Goal: Task Accomplishment & Management: Use online tool/utility

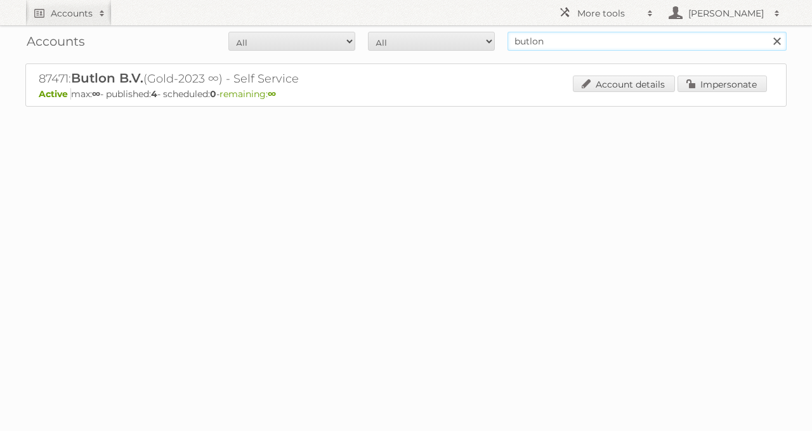
drag, startPoint x: 407, startPoint y: 45, endPoint x: 351, endPoint y: 75, distance: 63.9
click at [365, 45] on form "All Active Expired Pending All Paid Trials Self service butlon Search" at bounding box center [405, 41] width 761 height 19
type input "delhaize"
click at [767, 32] on input "Search" at bounding box center [776, 41] width 19 height 19
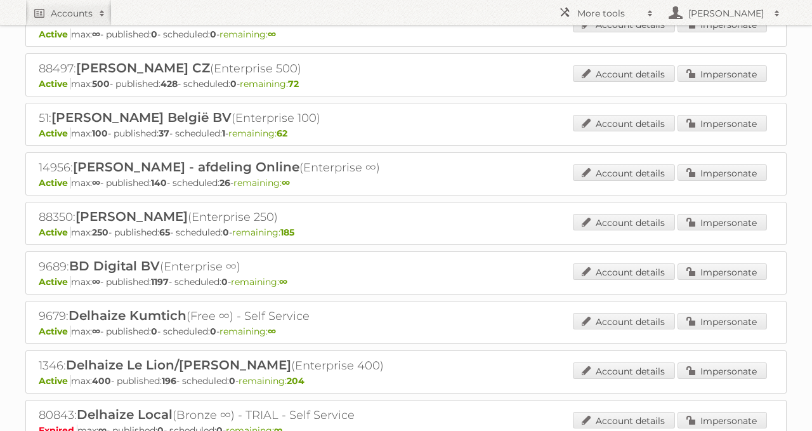
scroll to position [176, 0]
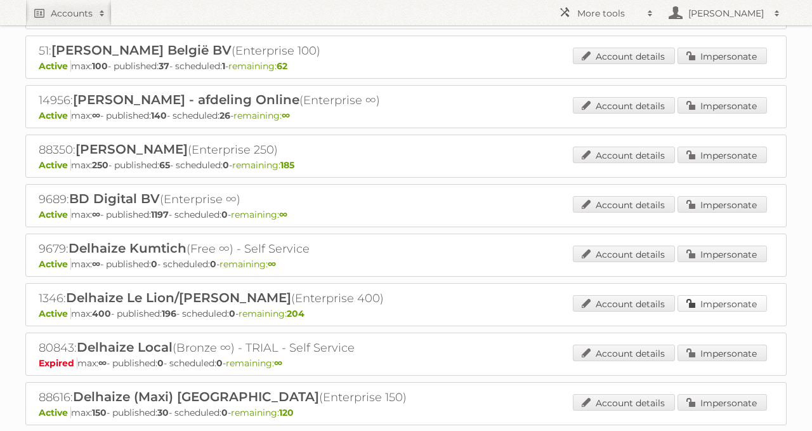
click at [735, 295] on link "Impersonate" at bounding box center [722, 303] width 89 height 16
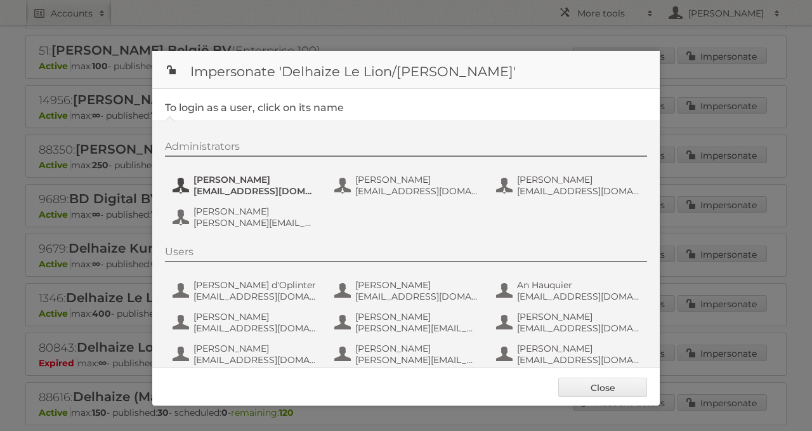
click at [257, 181] on span "Carlos Vicente Ruiz" at bounding box center [255, 179] width 123 height 11
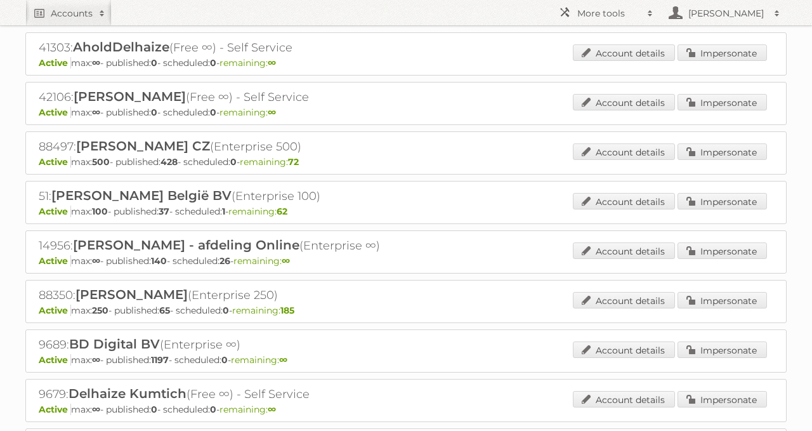
scroll to position [0, 0]
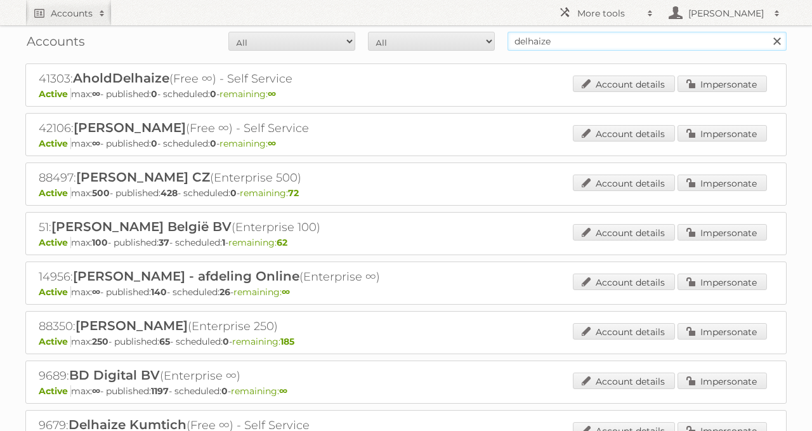
drag, startPoint x: 572, startPoint y: 48, endPoint x: 423, endPoint y: 40, distance: 148.7
click at [423, 40] on form "All Active Expired Pending All Paid Trials Self service delhaize Search" at bounding box center [405, 41] width 761 height 19
type input "gall"
click at [767, 32] on input "Search" at bounding box center [776, 41] width 19 height 19
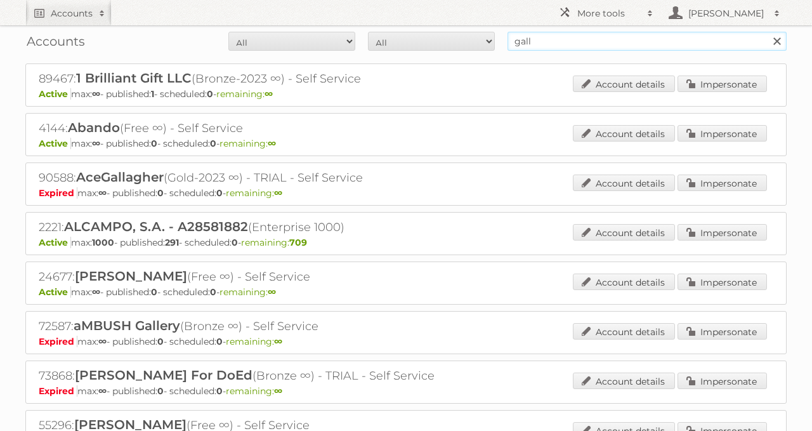
click at [571, 39] on input "gall" at bounding box center [647, 41] width 279 height 19
type input "gall & gall"
click at [767, 32] on input "Search" at bounding box center [776, 41] width 19 height 19
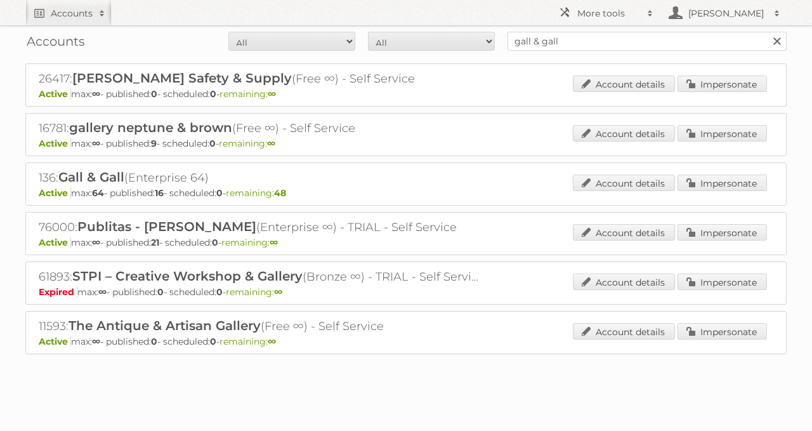
click at [726, 190] on div "Account details Impersonate" at bounding box center [670, 183] width 194 height 19
click at [724, 188] on link "Impersonate" at bounding box center [722, 182] width 89 height 16
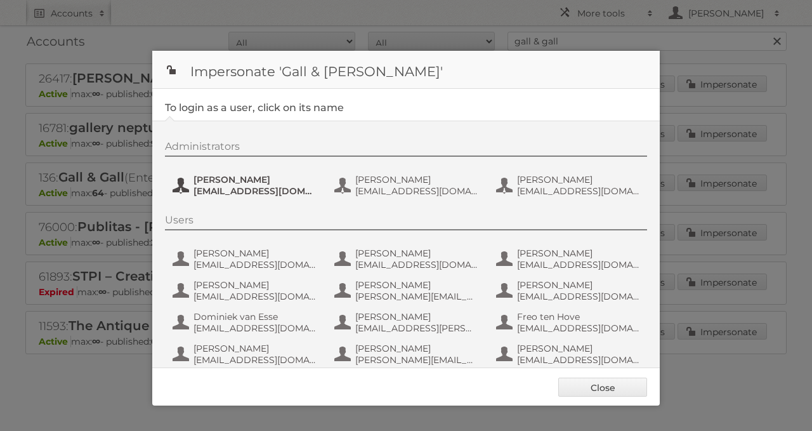
click at [208, 196] on button "Esther de Reus esther-de.reus@gall.nl" at bounding box center [245, 185] width 149 height 25
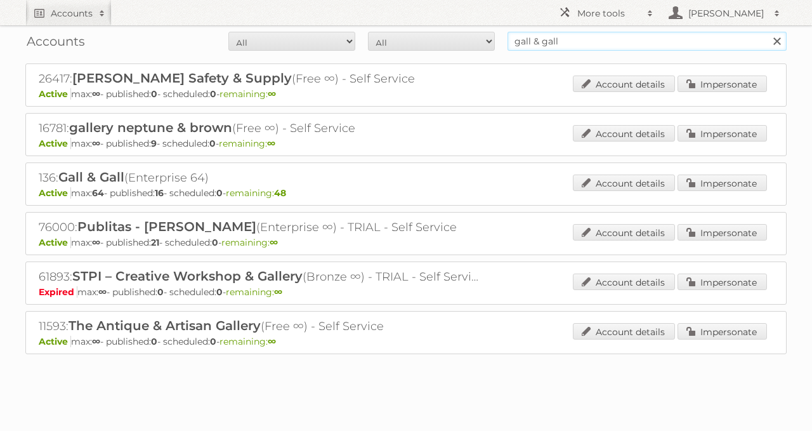
drag, startPoint x: 510, startPoint y: 51, endPoint x: 497, endPoint y: 53, distance: 12.8
click at [496, 53] on div "Accounts All Active Expired Pending All Paid Trials Self service gall & gall Se…" at bounding box center [405, 41] width 761 height 32
paste input "89412"
type input "89412"
click at [767, 32] on input "Search" at bounding box center [776, 41] width 19 height 19
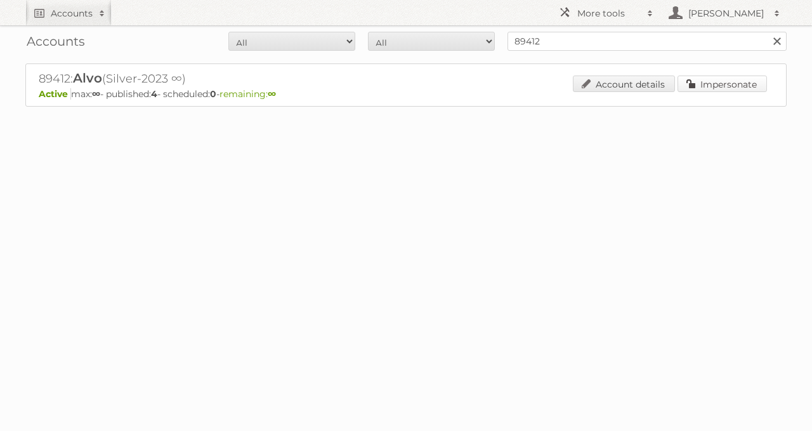
click at [697, 84] on link "Impersonate" at bounding box center [722, 84] width 89 height 16
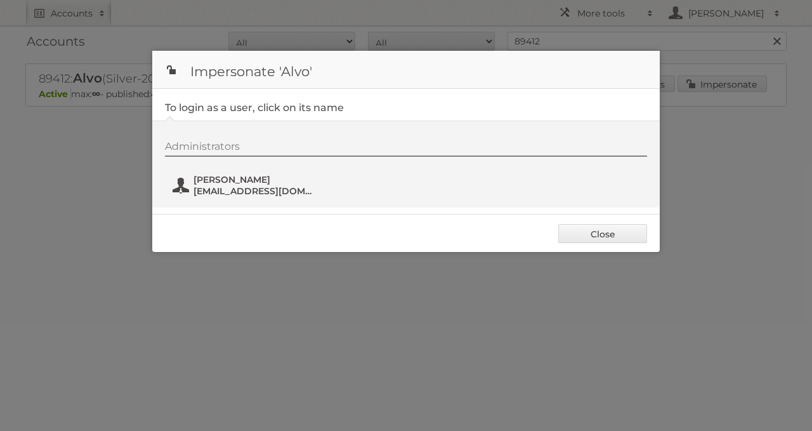
click at [273, 176] on span "[PERSON_NAME]" at bounding box center [255, 179] width 123 height 11
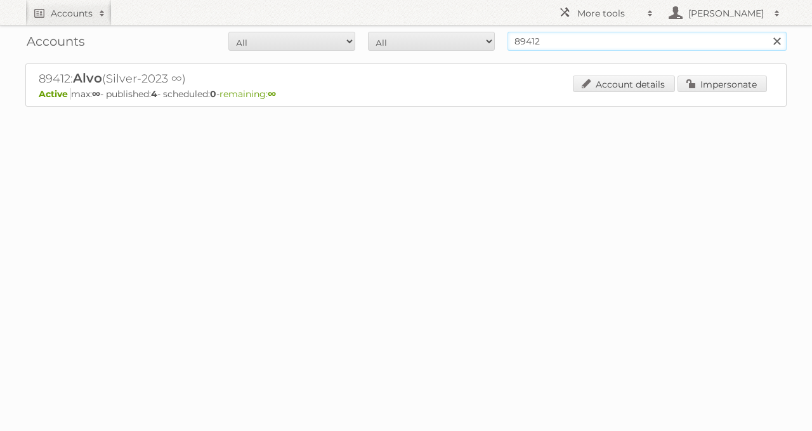
drag, startPoint x: 610, startPoint y: 41, endPoint x: 447, endPoint y: 42, distance: 163.1
click at [447, 42] on form "All Active Expired Pending All Paid Trials Self service 89412 Search" at bounding box center [405, 41] width 761 height 19
paste input "6580"
type input "86580"
click at [767, 32] on input "Search" at bounding box center [776, 41] width 19 height 19
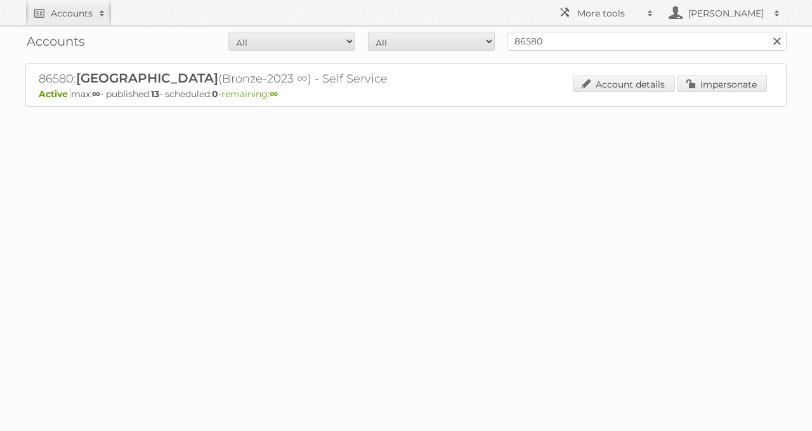
click at [695, 92] on div "Account details Impersonate" at bounding box center [670, 85] width 194 height 19
click at [692, 87] on link "Impersonate" at bounding box center [722, 84] width 89 height 16
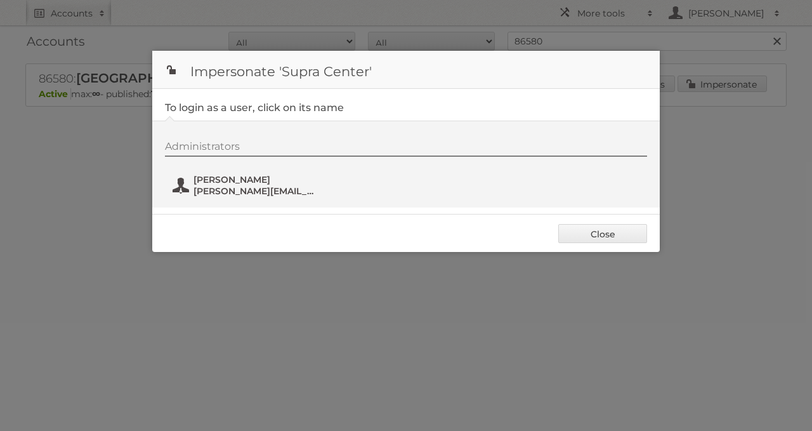
click at [204, 195] on button "[PERSON_NAME] [PERSON_NAME][EMAIL_ADDRESS][DOMAIN_NAME]" at bounding box center [245, 185] width 149 height 25
